Goal: Navigation & Orientation: Find specific page/section

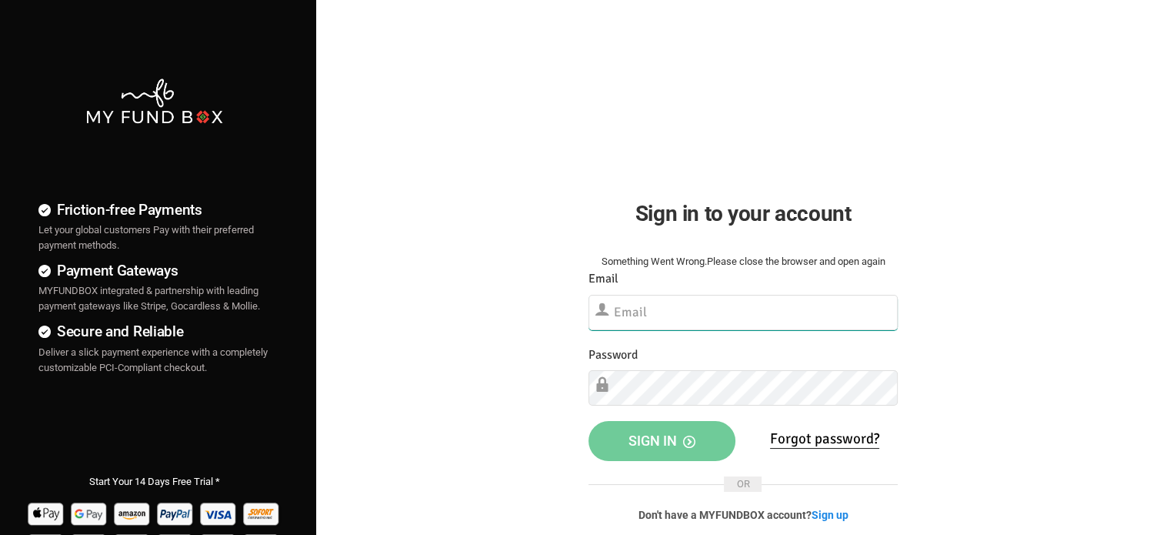
type input "[EMAIL_ADDRESS][DOMAIN_NAME]"
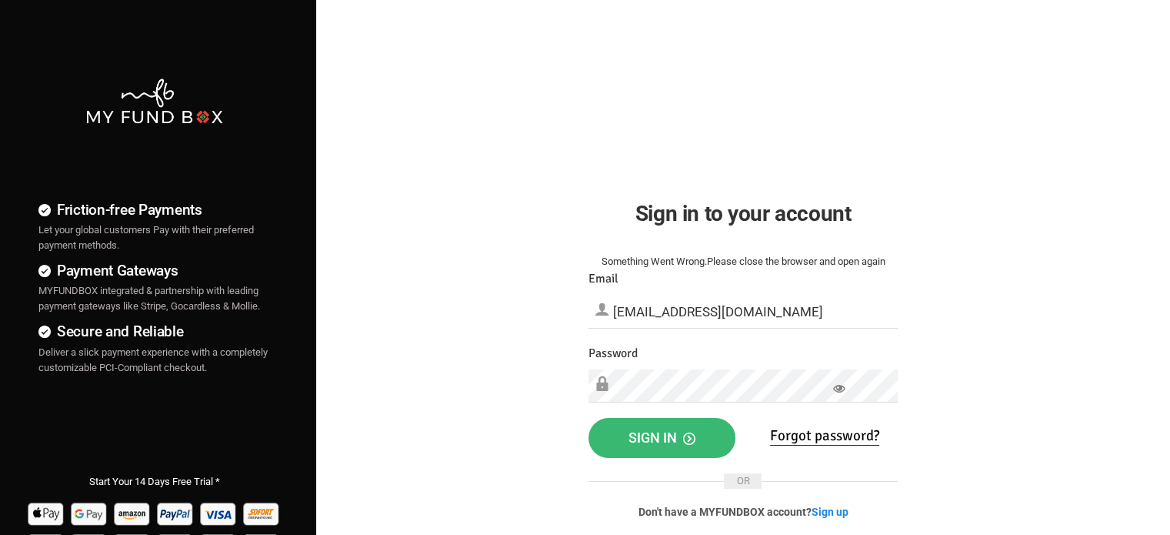
click at [678, 433] on span "Sign in" at bounding box center [661, 437] width 67 height 16
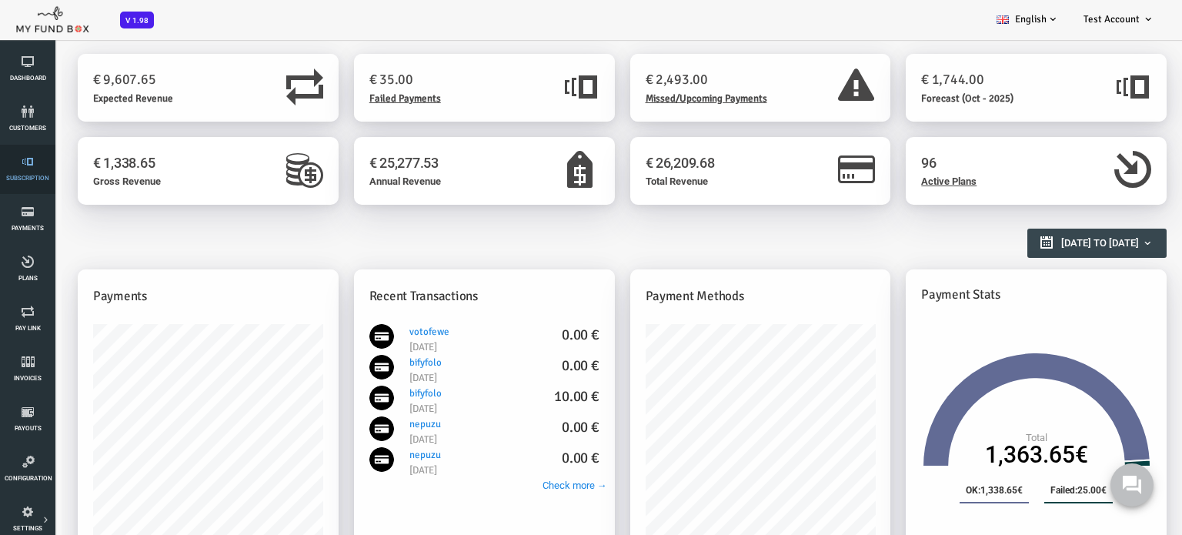
click at [19, 165] on icon at bounding box center [28, 161] width 46 height 12
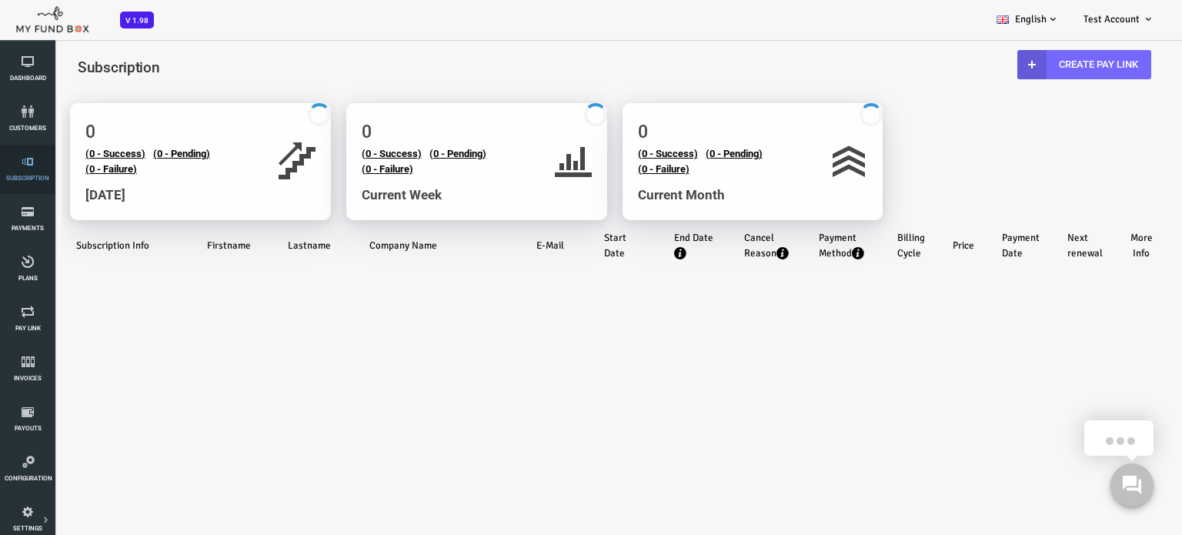
select select "100"
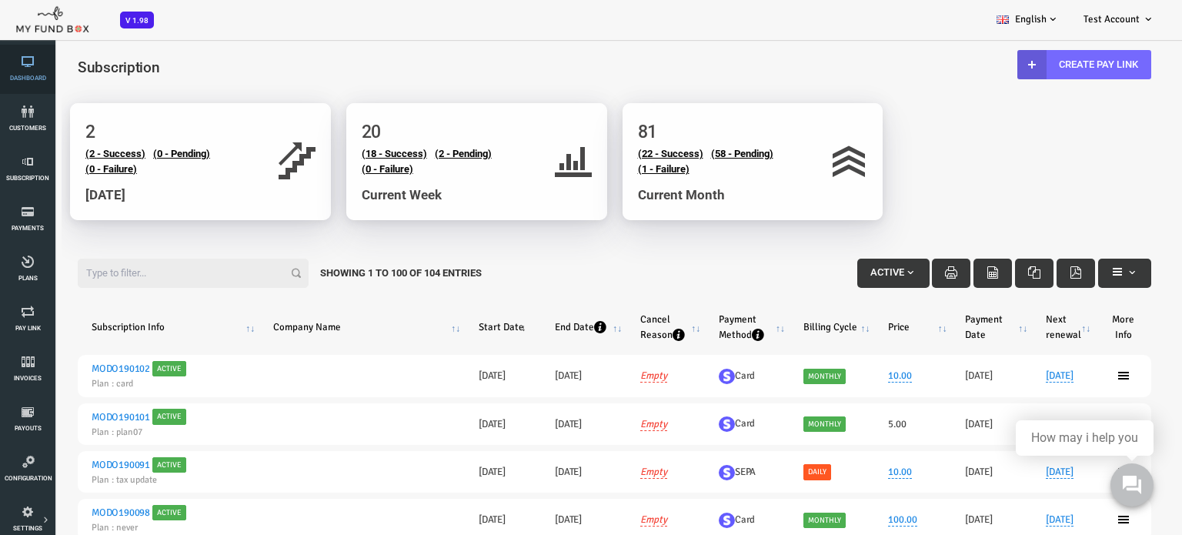
click at [25, 68] on link "Dashboard" at bounding box center [28, 69] width 46 height 49
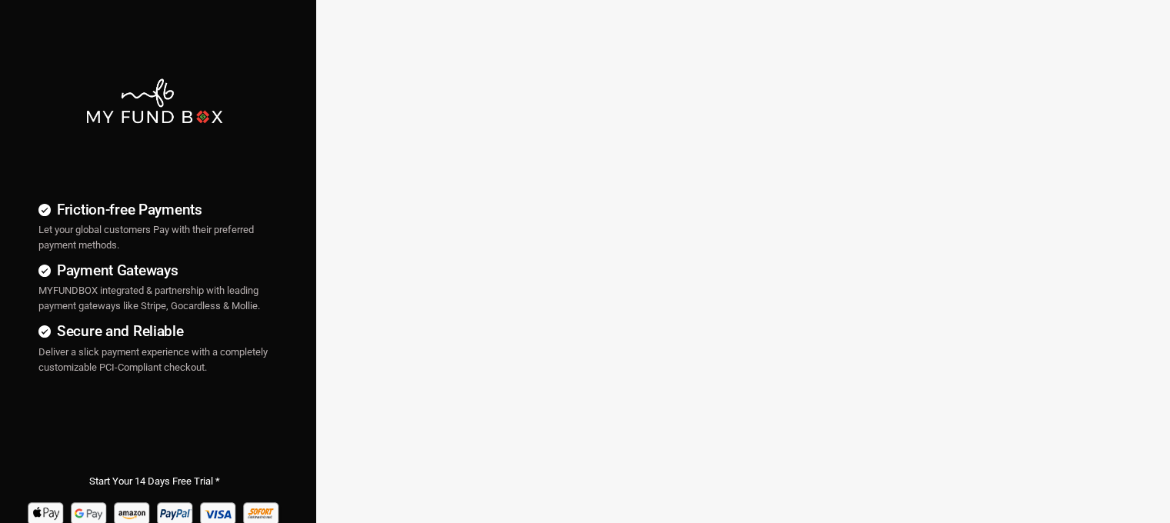
click at [548, 252] on div "Friction-free Payments Let your global customers Pay with their preferred payme…" at bounding box center [584, 394] width 1185 height 788
click at [528, 102] on div "Friction-free Payments Let your global customers Pay with their preferred payme…" at bounding box center [584, 394] width 1185 height 788
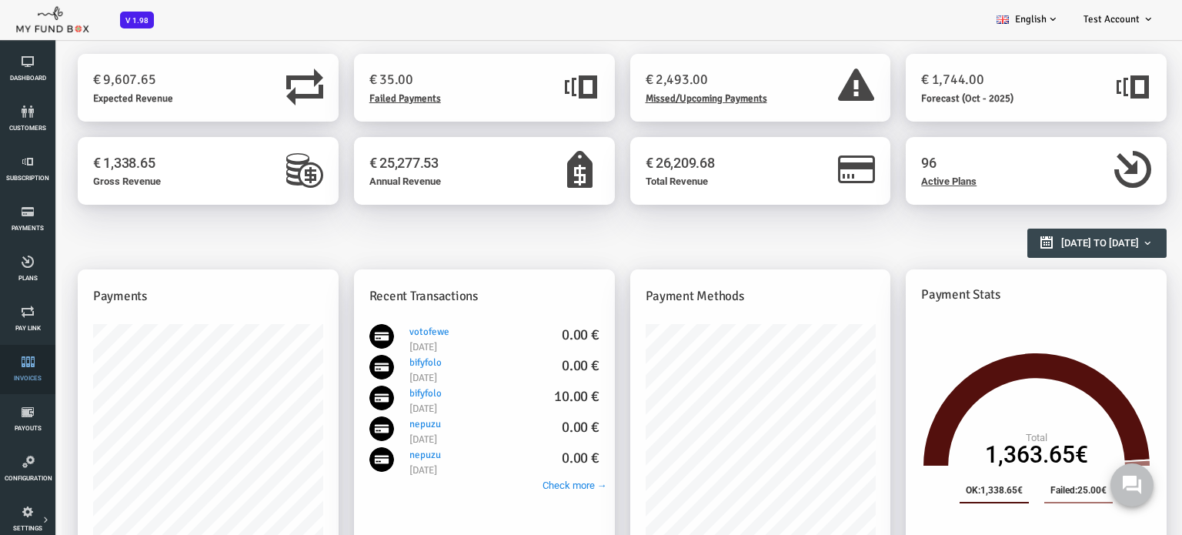
click at [31, 372] on link "Invoices" at bounding box center [28, 369] width 46 height 49
click at [17, 412] on icon at bounding box center [28, 411] width 46 height 12
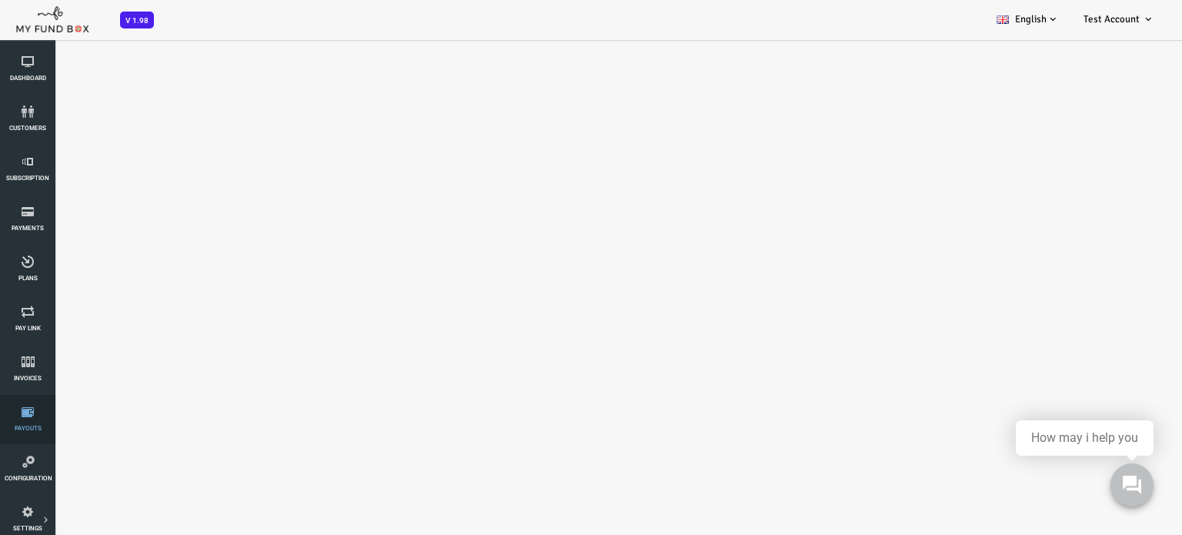
select select "100"
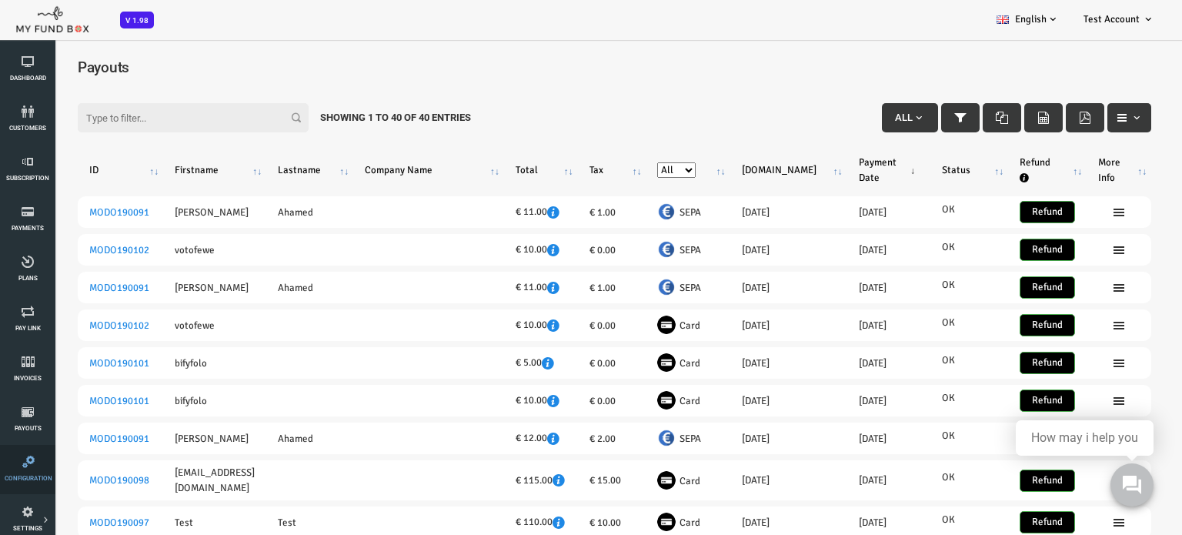
click at [21, 467] on icon at bounding box center [29, 461] width 48 height 12
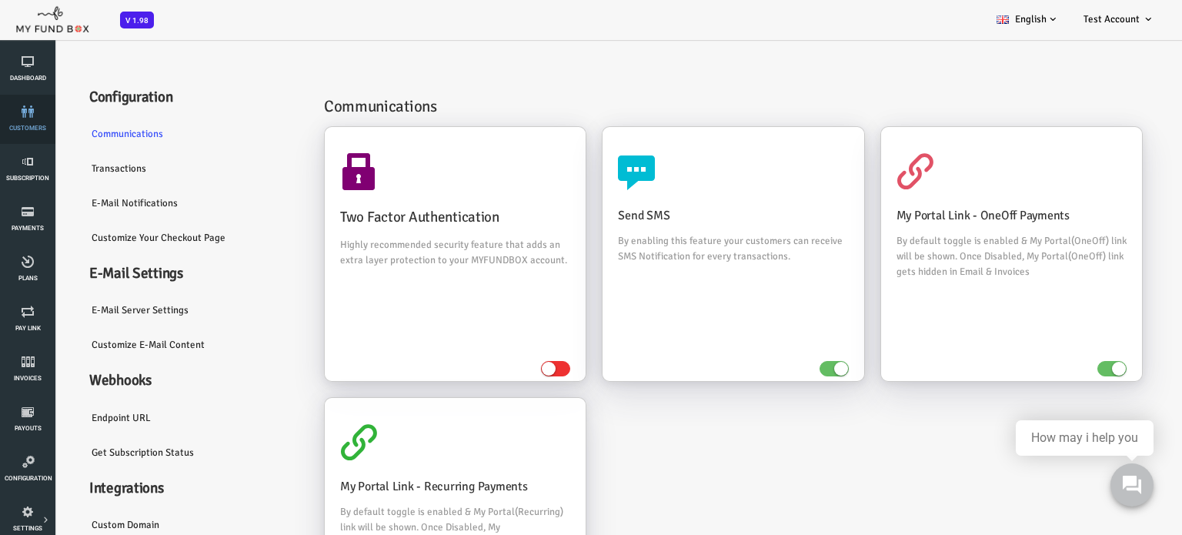
click at [28, 122] on link "customers" at bounding box center [28, 119] width 46 height 49
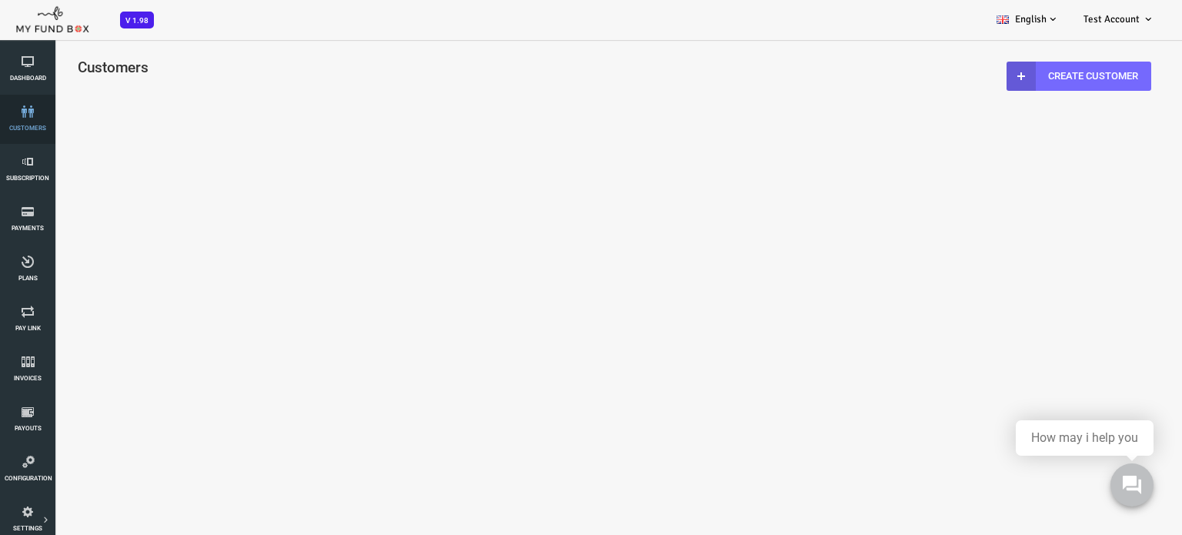
select select "100"
